Goal: Check status: Check status

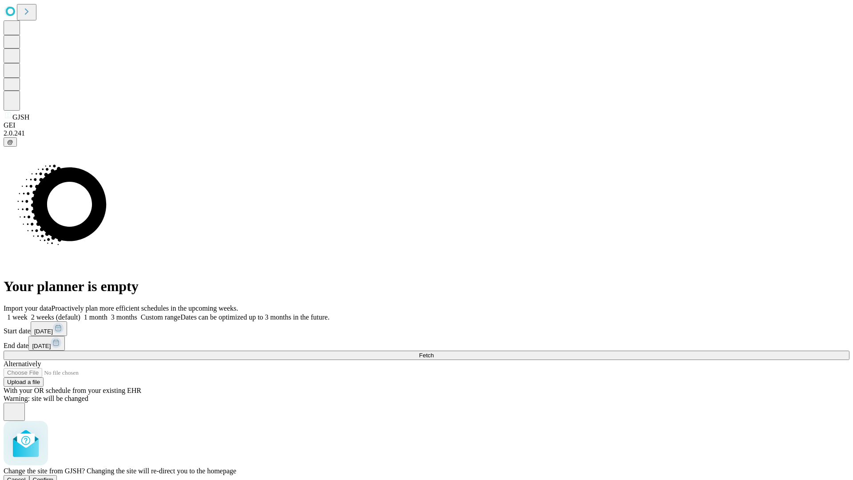
click at [54, 476] on span "Confirm" at bounding box center [43, 479] width 21 height 7
click at [28, 313] on label "1 week" at bounding box center [16, 317] width 24 height 8
click at [434, 352] on span "Fetch" at bounding box center [426, 355] width 15 height 7
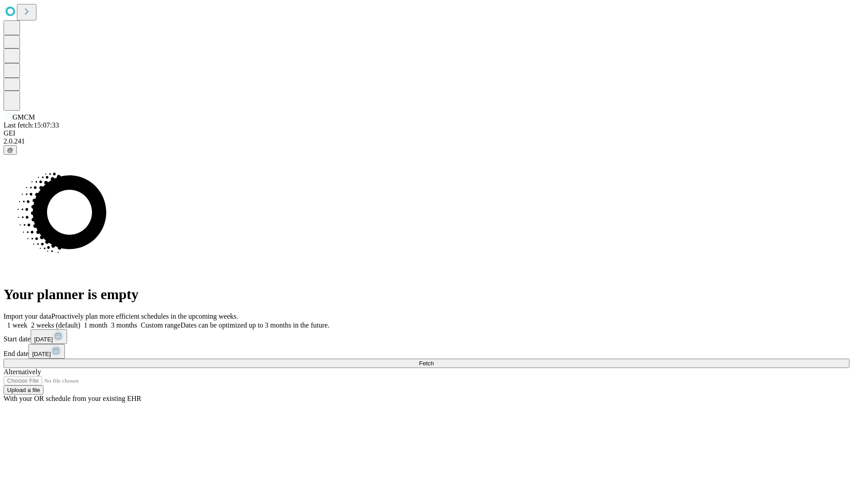
click at [28, 321] on label "1 week" at bounding box center [16, 325] width 24 height 8
click at [434, 360] on span "Fetch" at bounding box center [426, 363] width 15 height 7
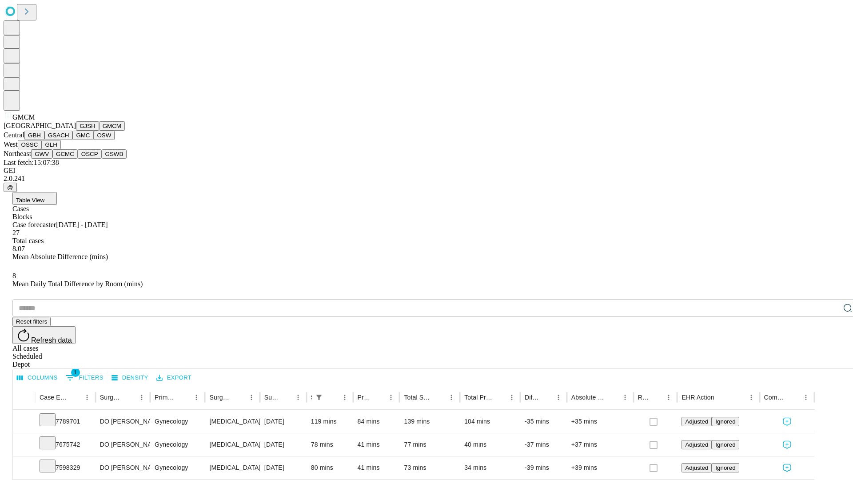
click at [44, 140] on button "GBH" at bounding box center [34, 135] width 20 height 9
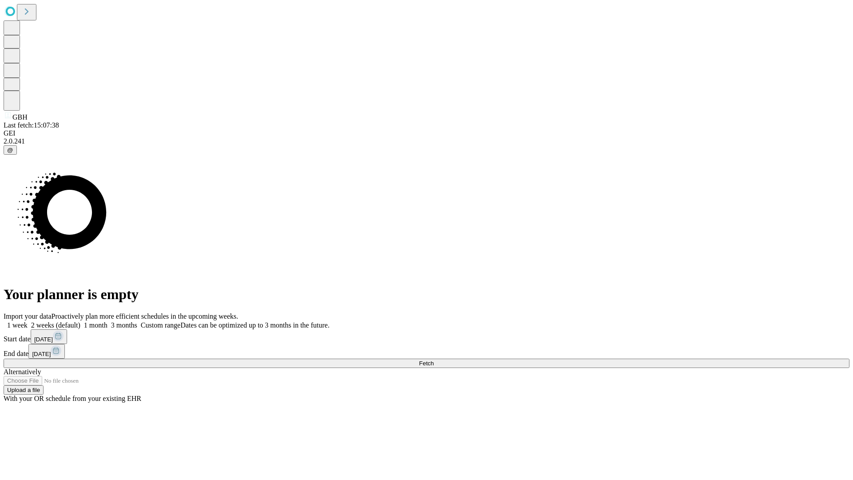
click at [28, 321] on label "1 week" at bounding box center [16, 325] width 24 height 8
click at [434, 360] on span "Fetch" at bounding box center [426, 363] width 15 height 7
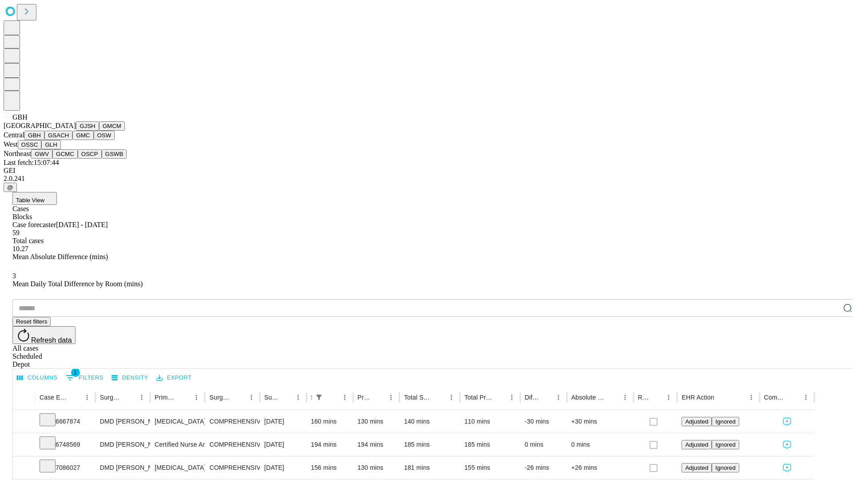
click at [69, 140] on button "GSACH" at bounding box center [58, 135] width 28 height 9
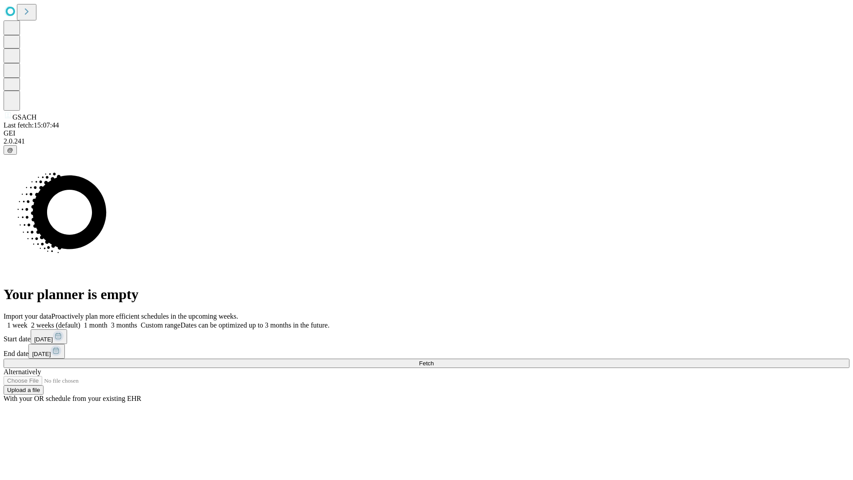
click at [28, 321] on label "1 week" at bounding box center [16, 325] width 24 height 8
click at [434, 360] on span "Fetch" at bounding box center [426, 363] width 15 height 7
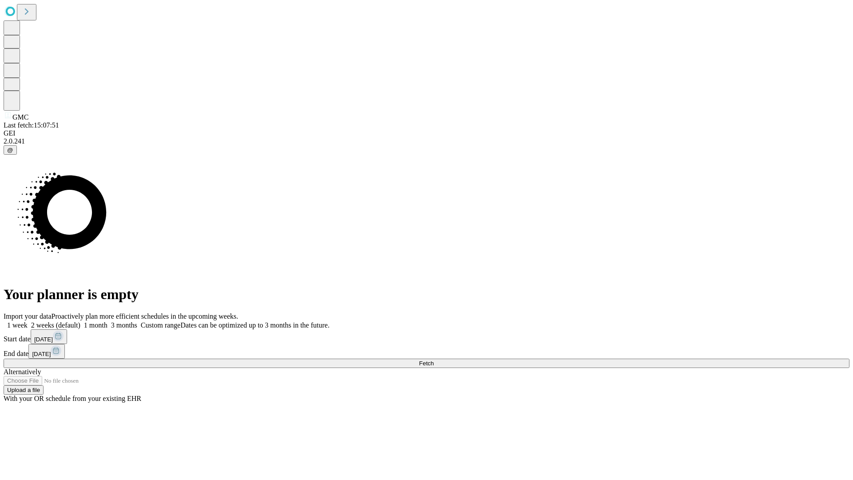
click at [28, 321] on label "1 week" at bounding box center [16, 325] width 24 height 8
click at [434, 360] on span "Fetch" at bounding box center [426, 363] width 15 height 7
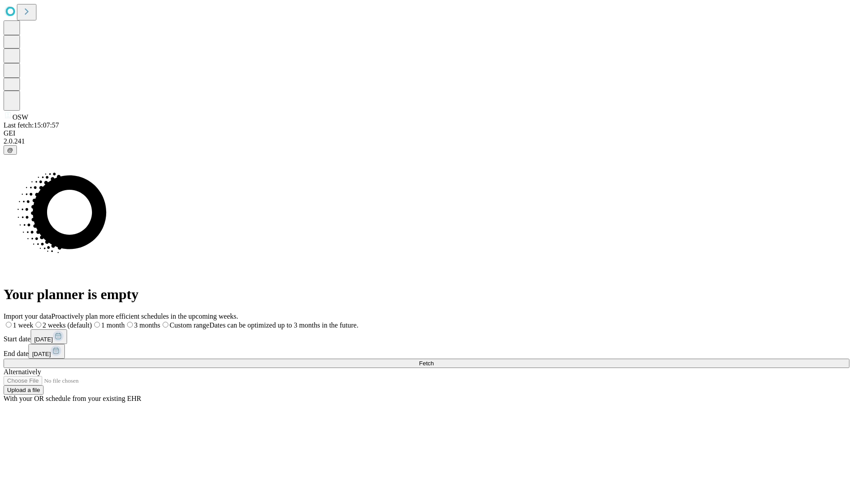
click at [33, 321] on label "1 week" at bounding box center [19, 325] width 30 height 8
click at [434, 360] on span "Fetch" at bounding box center [426, 363] width 15 height 7
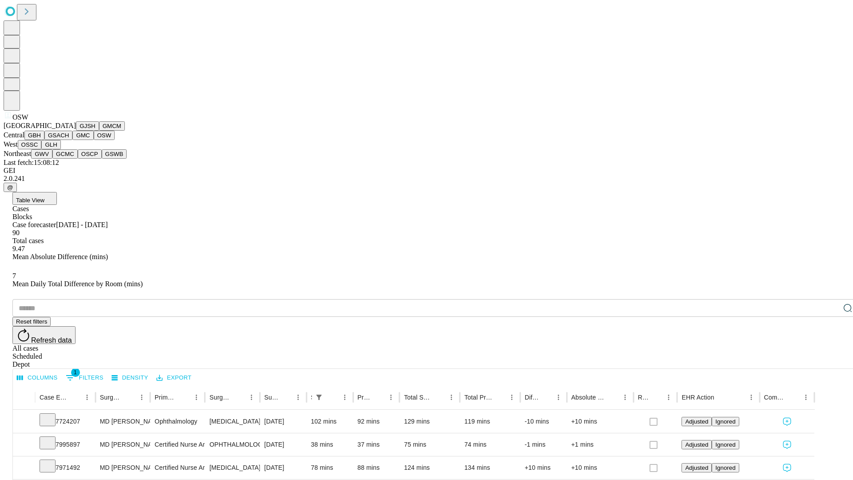
click at [42, 149] on button "OSSC" at bounding box center [30, 144] width 24 height 9
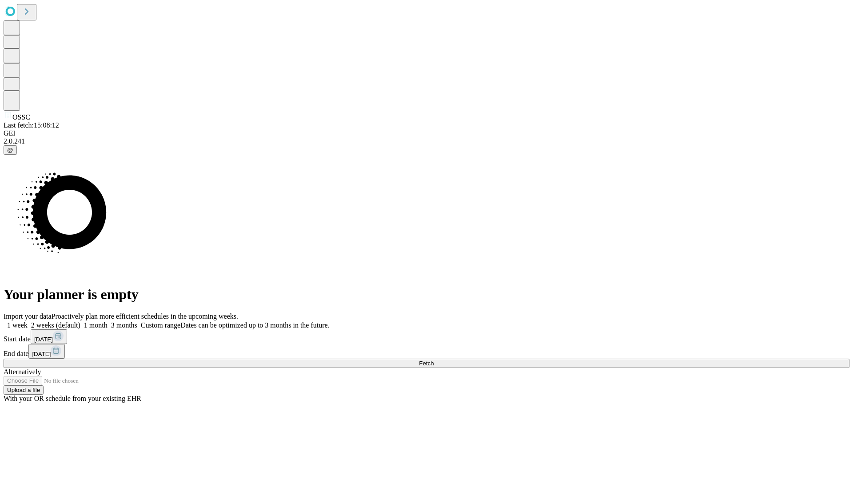
click at [28, 321] on label "1 week" at bounding box center [16, 325] width 24 height 8
click at [434, 360] on span "Fetch" at bounding box center [426, 363] width 15 height 7
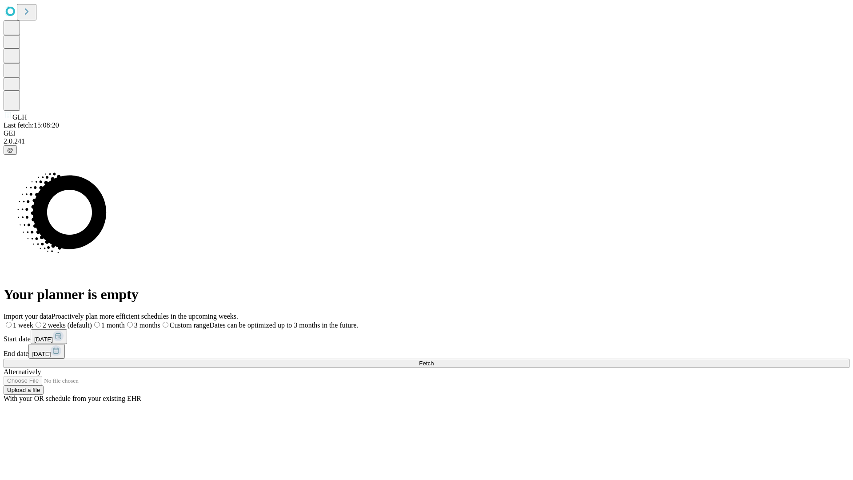
click at [434, 360] on span "Fetch" at bounding box center [426, 363] width 15 height 7
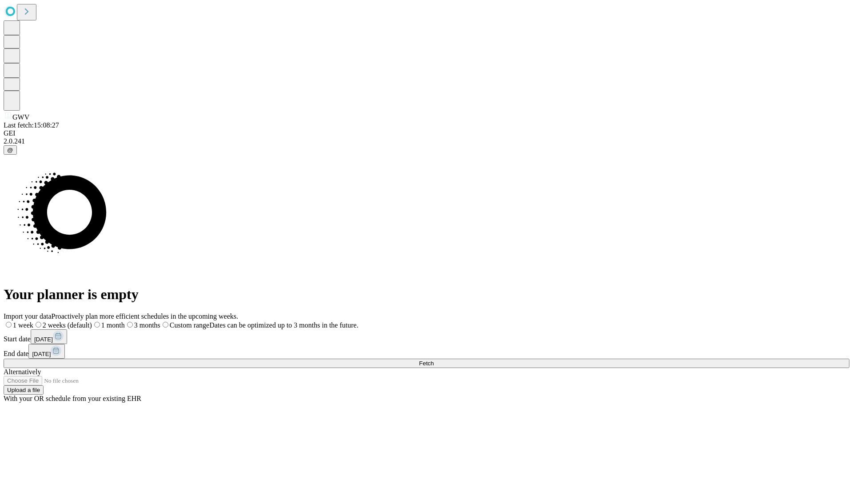
click at [33, 321] on label "1 week" at bounding box center [19, 325] width 30 height 8
click at [434, 360] on span "Fetch" at bounding box center [426, 363] width 15 height 7
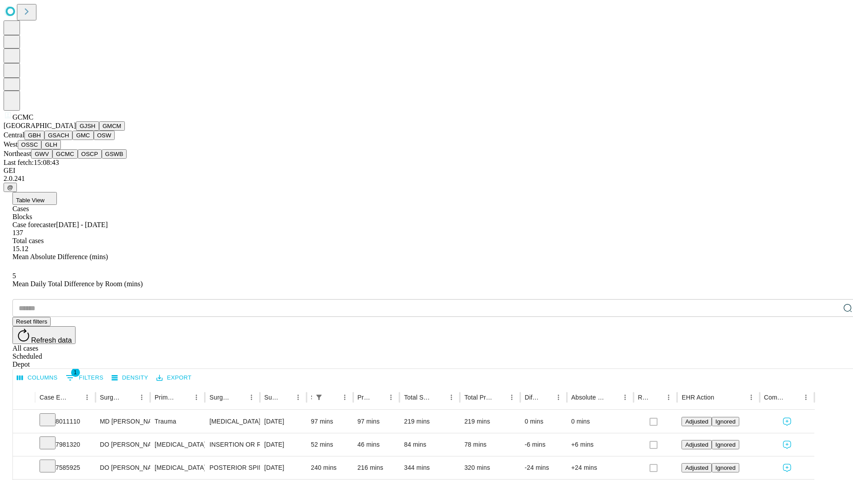
click at [78, 159] on button "OSCP" at bounding box center [90, 153] width 24 height 9
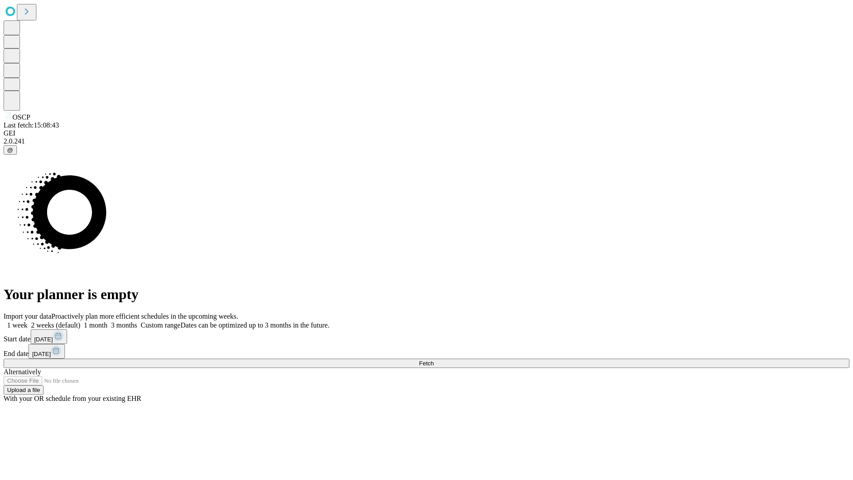
click at [28, 321] on label "1 week" at bounding box center [16, 325] width 24 height 8
click at [434, 360] on span "Fetch" at bounding box center [426, 363] width 15 height 7
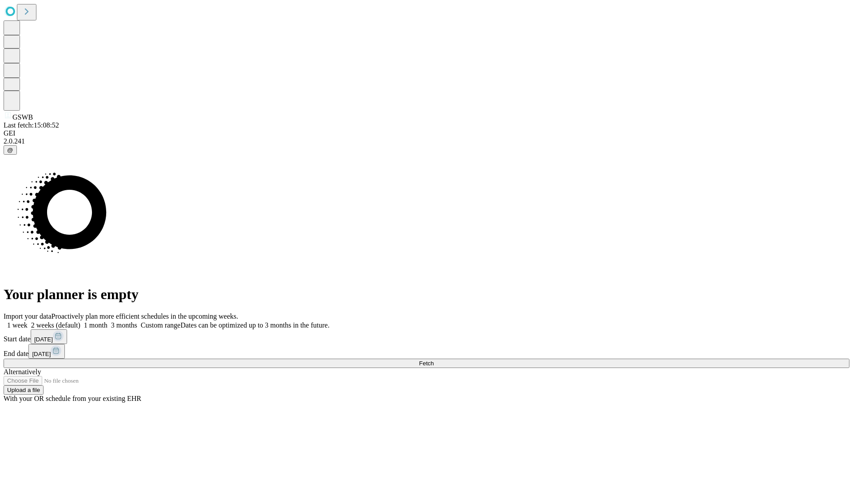
click at [28, 321] on label "1 week" at bounding box center [16, 325] width 24 height 8
click at [434, 360] on span "Fetch" at bounding box center [426, 363] width 15 height 7
